Goal: Transaction & Acquisition: Purchase product/service

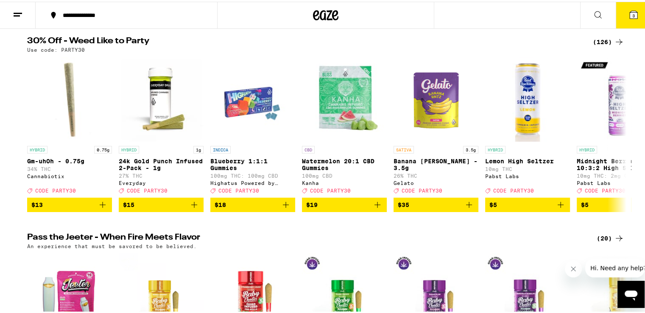
scroll to position [78, 0]
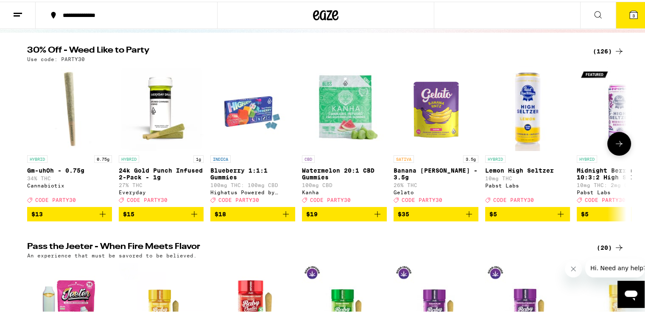
click at [614, 141] on icon at bounding box center [619, 142] width 10 height 10
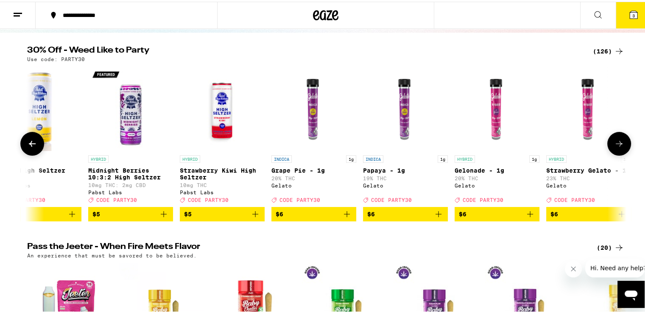
scroll to position [0, 505]
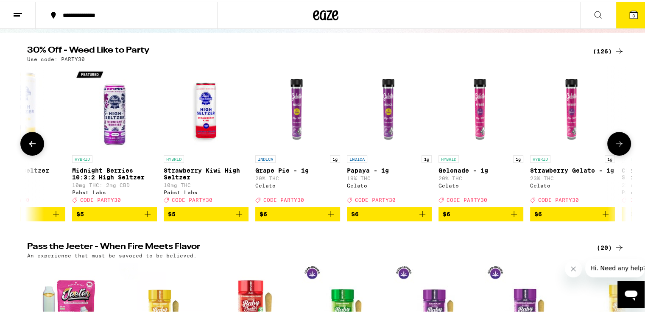
click at [614, 141] on icon at bounding box center [619, 142] width 10 height 10
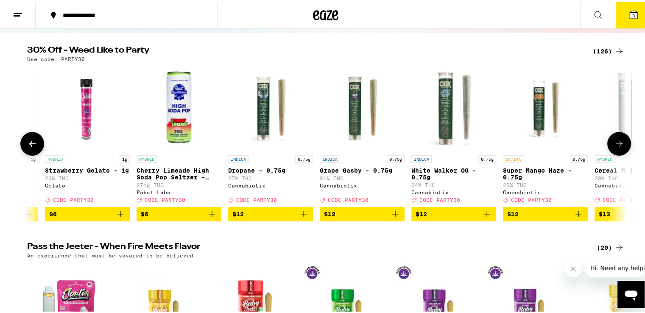
scroll to position [0, 1010]
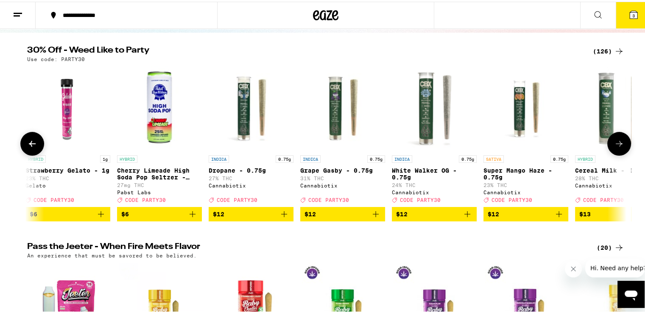
click at [614, 141] on icon at bounding box center [619, 142] width 10 height 10
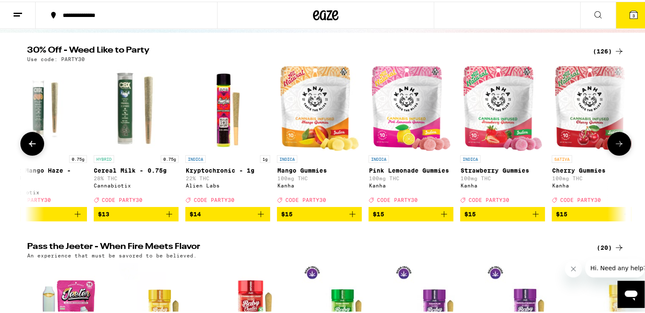
scroll to position [0, 1515]
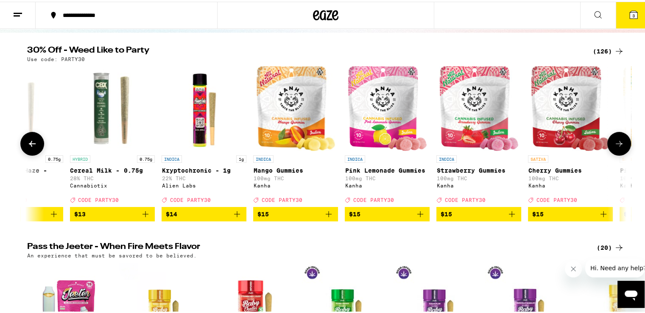
click at [614, 141] on icon at bounding box center [619, 142] width 10 height 10
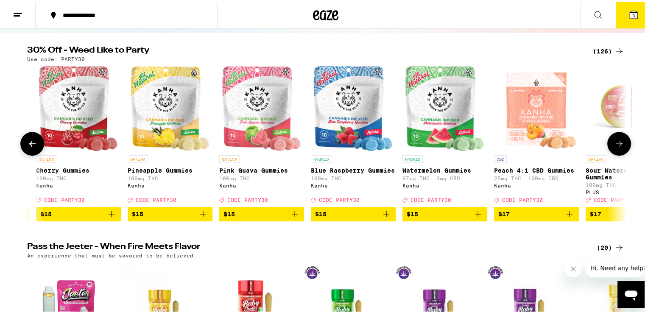
scroll to position [0, 2020]
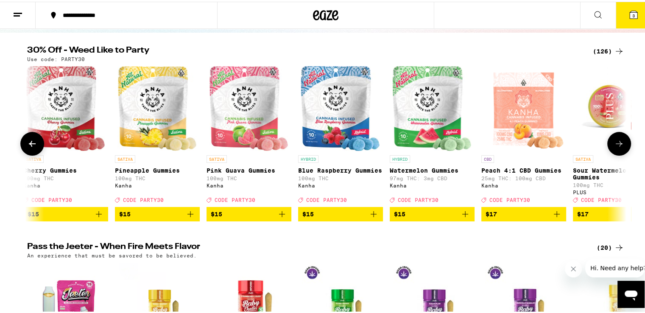
click at [614, 141] on icon at bounding box center [619, 142] width 10 height 10
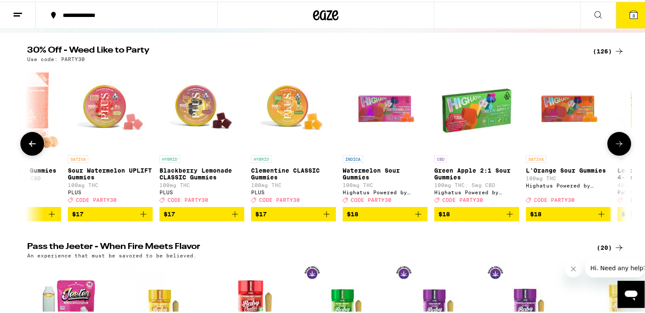
click at [614, 141] on icon at bounding box center [619, 142] width 10 height 10
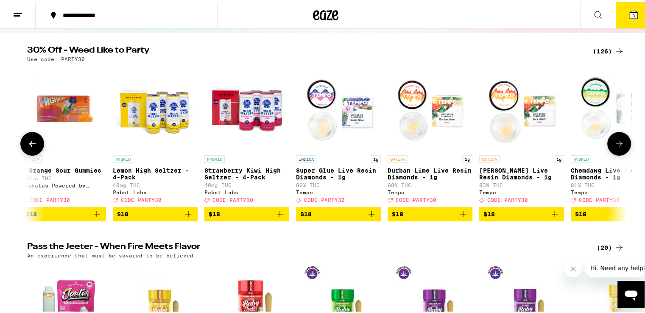
click at [614, 141] on icon at bounding box center [619, 142] width 10 height 10
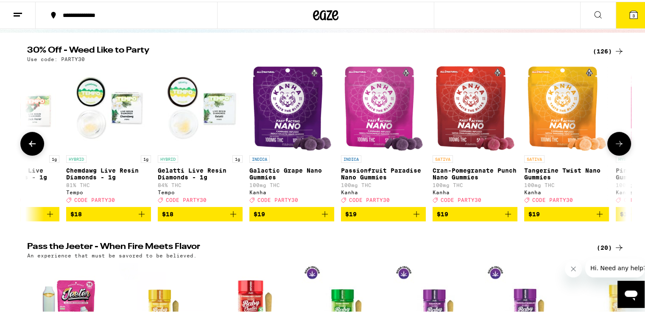
click at [614, 141] on icon at bounding box center [619, 142] width 10 height 10
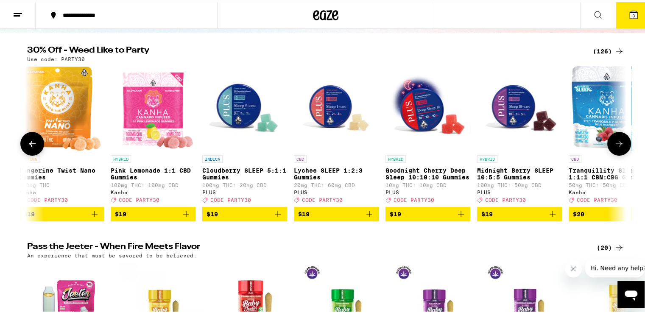
click at [614, 141] on icon at bounding box center [619, 142] width 10 height 10
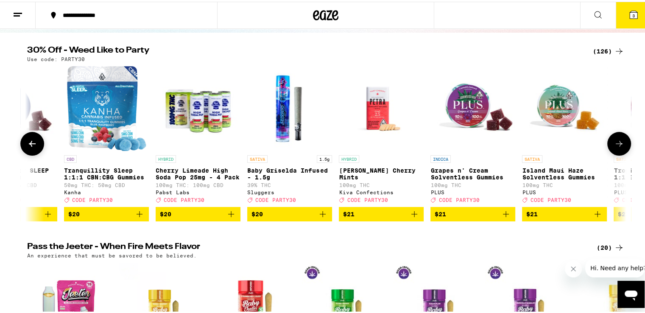
click at [614, 141] on icon at bounding box center [619, 142] width 10 height 10
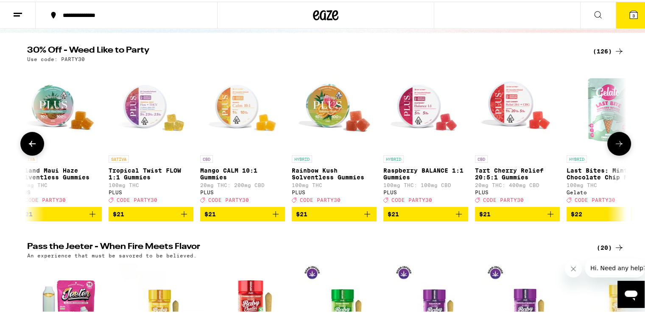
click at [614, 141] on icon at bounding box center [619, 142] width 10 height 10
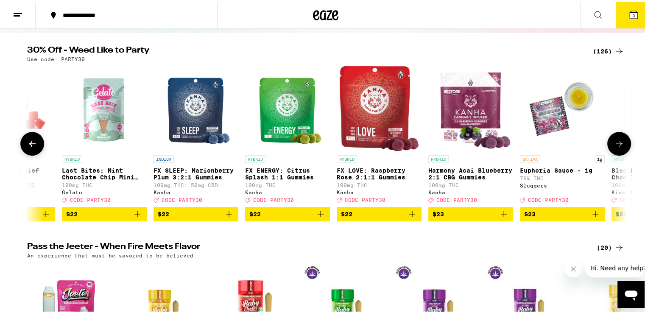
click at [614, 141] on icon at bounding box center [619, 142] width 10 height 10
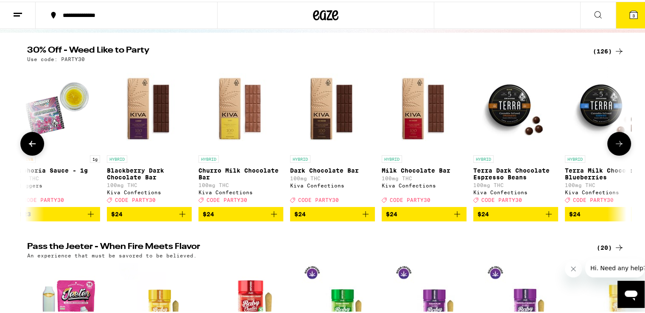
click at [614, 141] on icon at bounding box center [619, 142] width 10 height 10
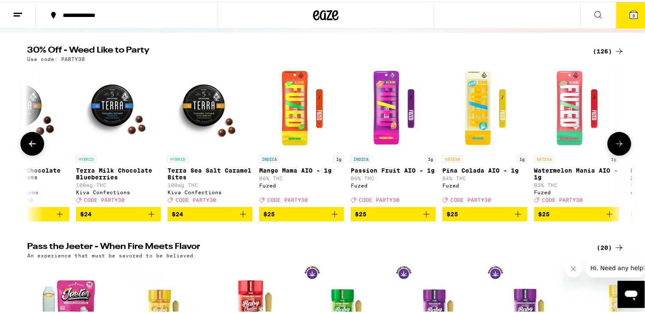
scroll to position [0, 6565]
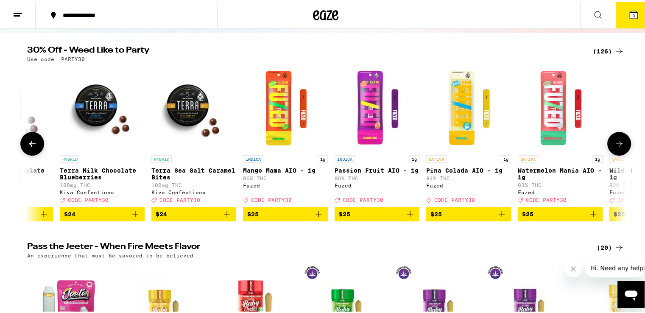
click at [614, 141] on icon at bounding box center [619, 142] width 10 height 10
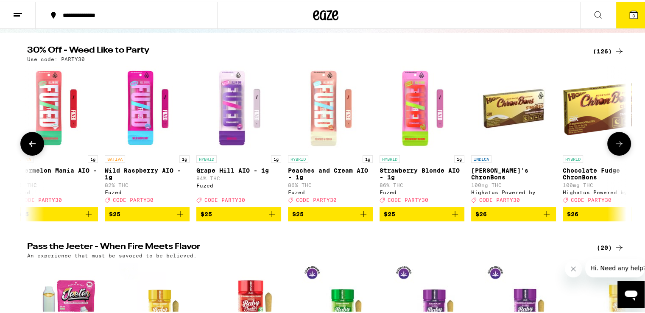
click at [614, 141] on icon at bounding box center [619, 142] width 10 height 10
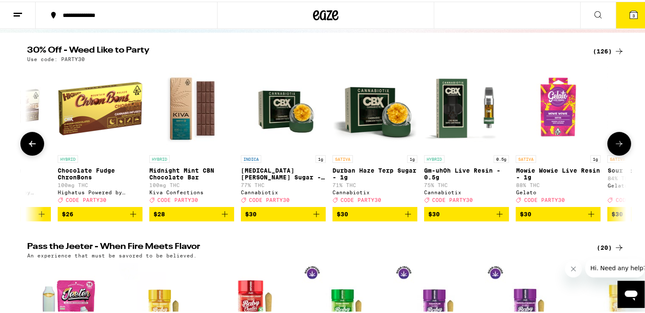
click at [614, 141] on icon at bounding box center [619, 142] width 10 height 10
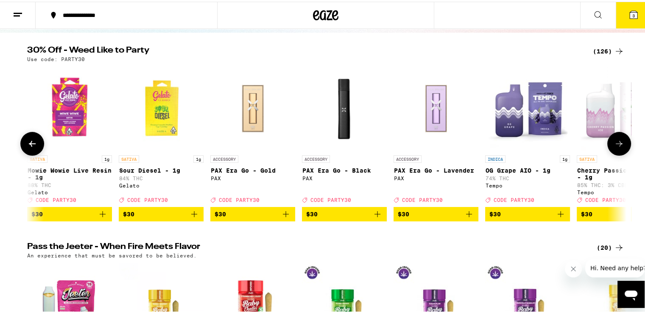
scroll to position [0, 8080]
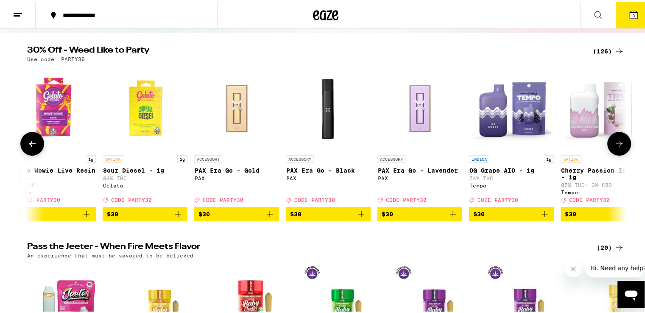
click at [614, 141] on icon at bounding box center [619, 142] width 10 height 10
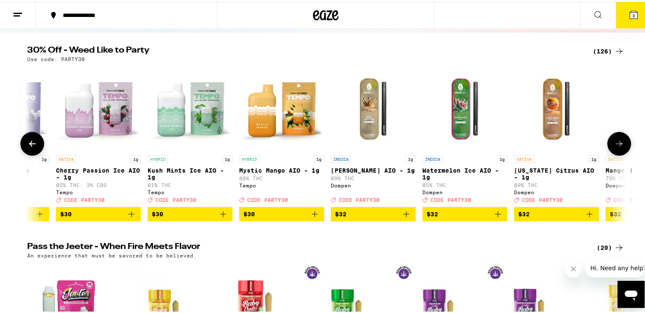
click at [614, 141] on icon at bounding box center [619, 142] width 10 height 10
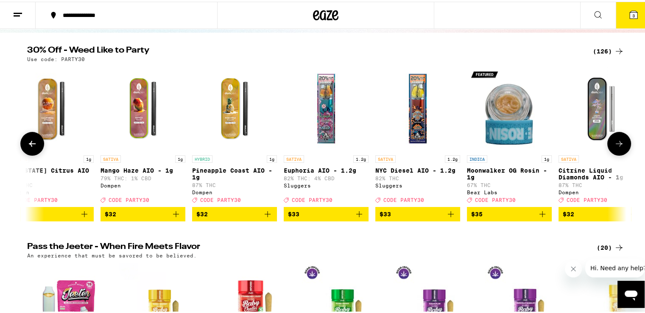
click at [614, 141] on icon at bounding box center [619, 142] width 10 height 10
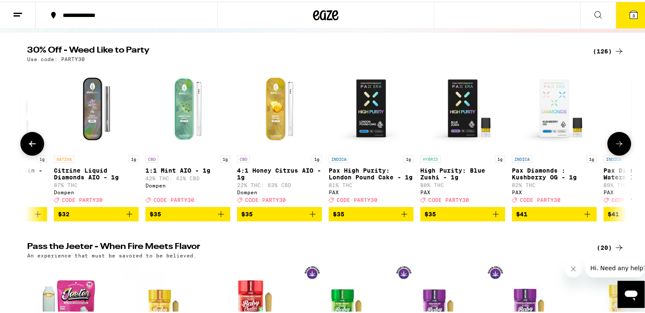
click at [614, 141] on icon at bounding box center [619, 142] width 10 height 10
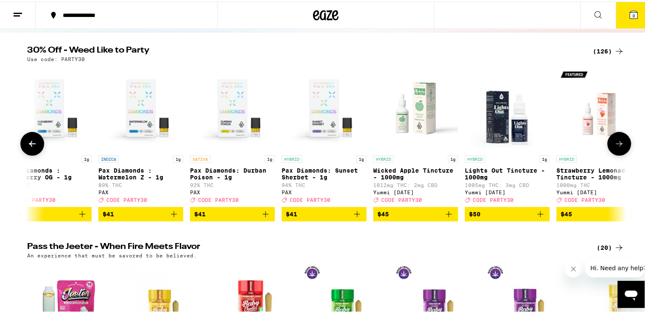
click at [614, 141] on icon at bounding box center [619, 142] width 10 height 10
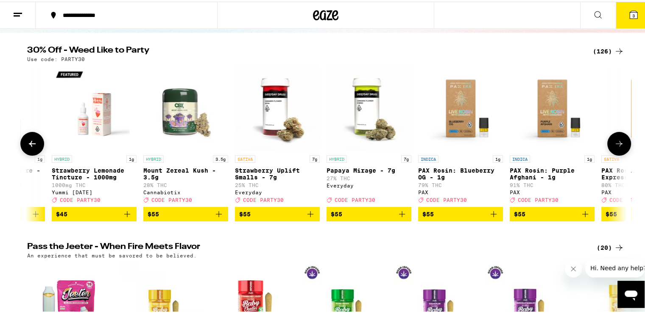
click at [614, 141] on icon at bounding box center [619, 142] width 10 height 10
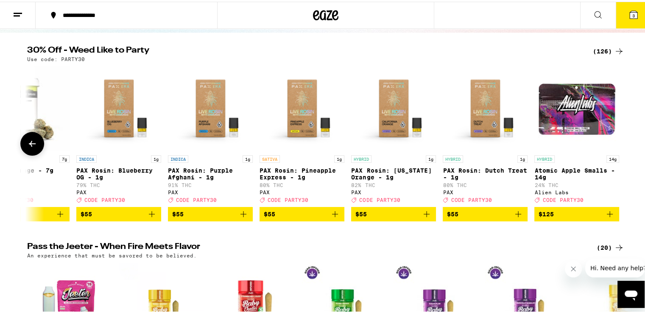
scroll to position [0, 10948]
